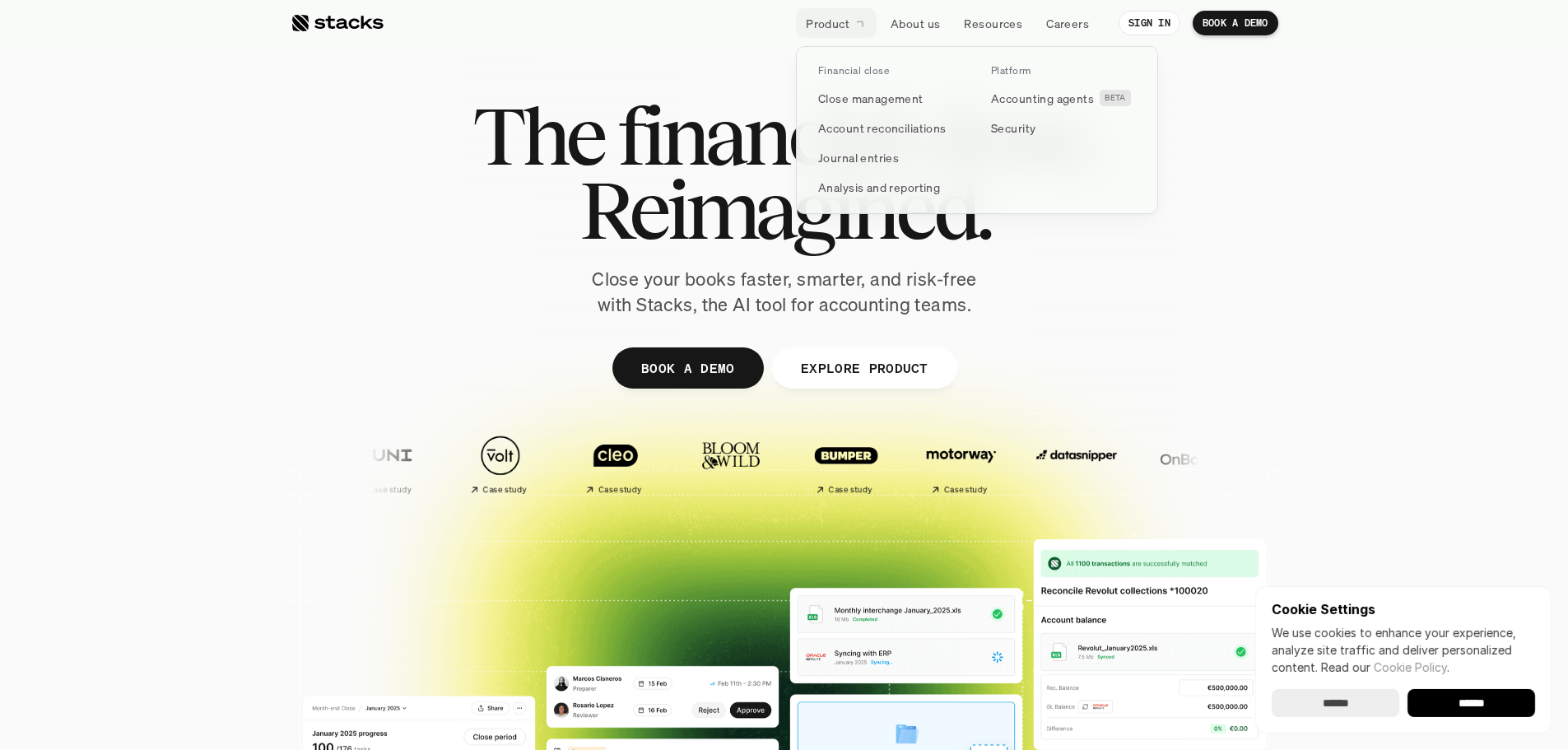
click at [825, 29] on p "Product" at bounding box center [827, 23] width 44 height 18
click at [857, 122] on p "Account reconciliations" at bounding box center [882, 127] width 128 height 18
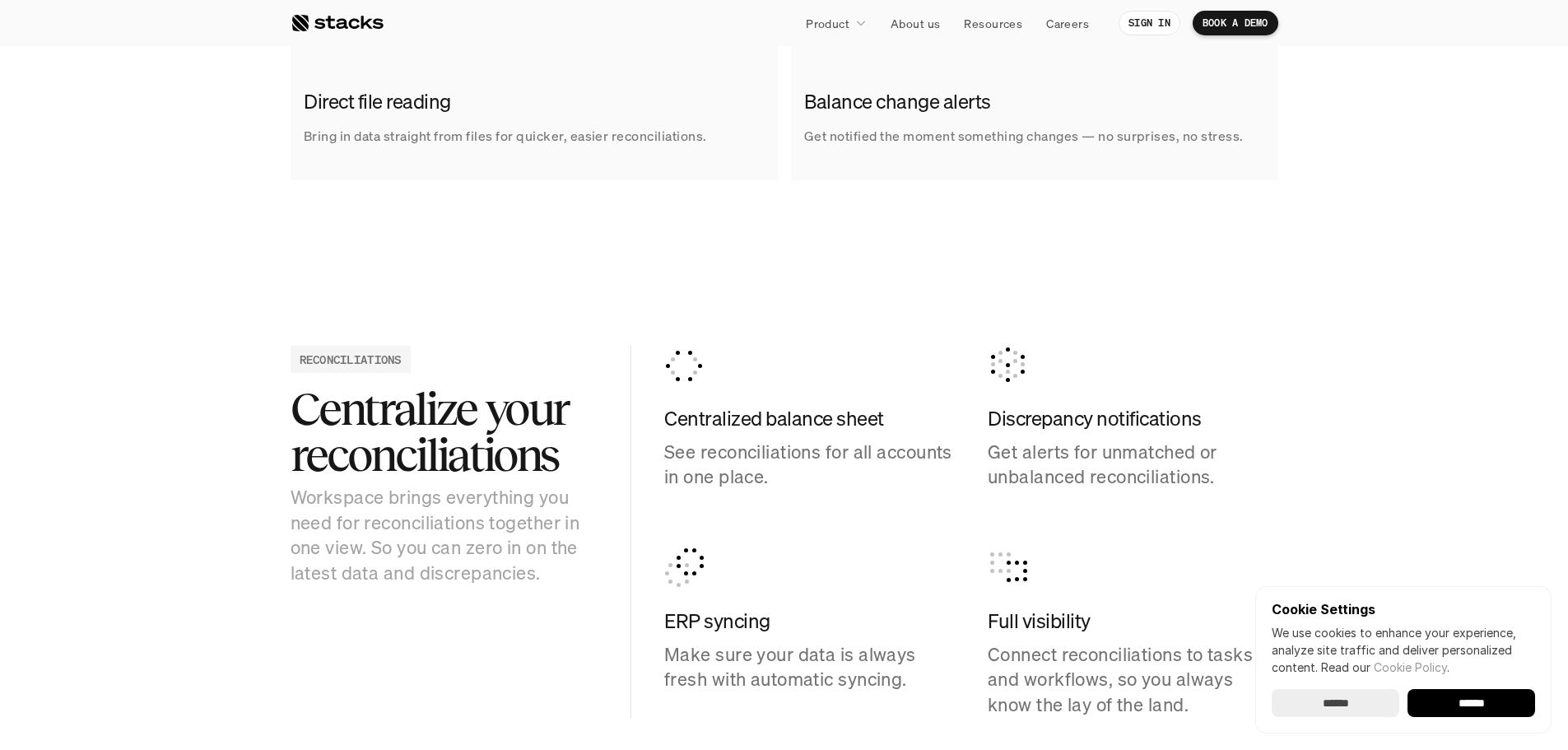
scroll to position [1399, 0]
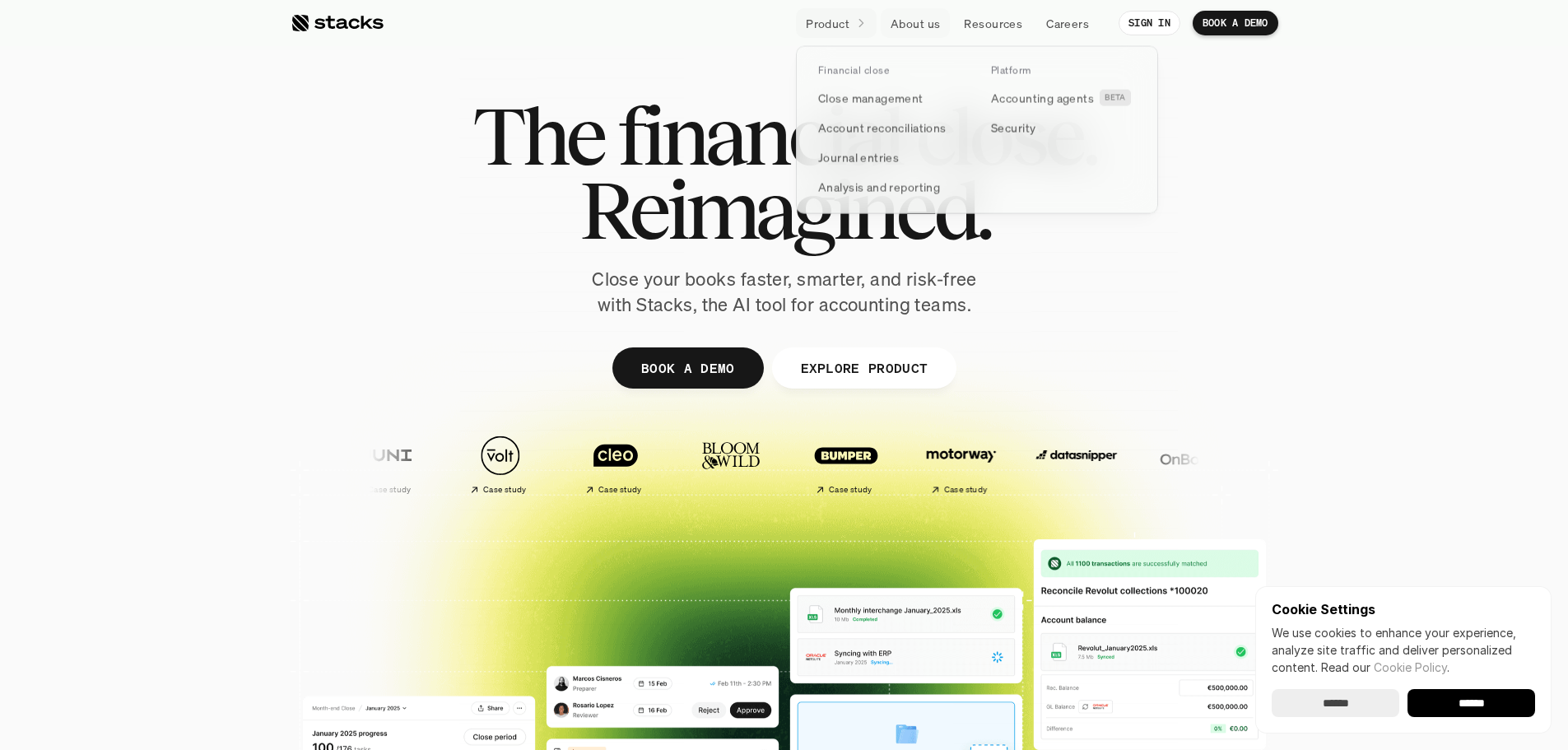
click at [841, 25] on p "Product" at bounding box center [827, 23] width 44 height 18
